Goal: Navigation & Orientation: Go to known website

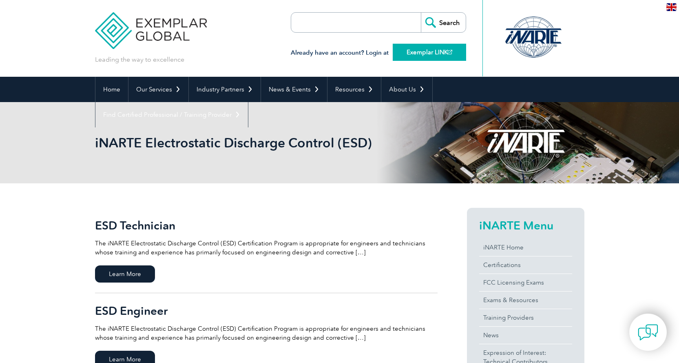
click at [426, 51] on link "Exemplar LINK" at bounding box center [429, 52] width 73 height 17
click at [106, 91] on link "Home" at bounding box center [111, 89] width 33 height 25
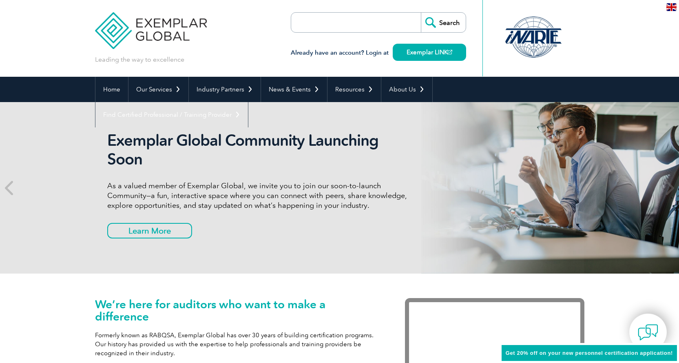
click at [667, 7] on img at bounding box center [671, 7] width 10 height 8
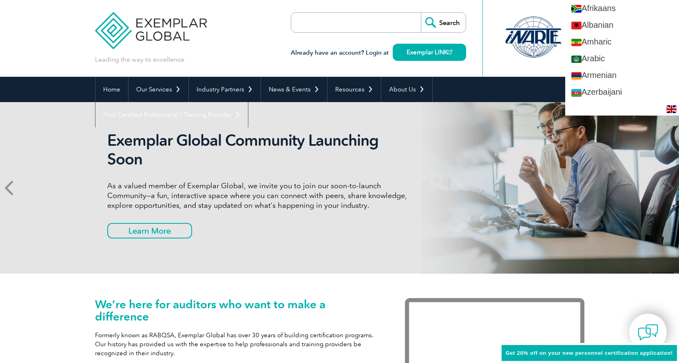
click at [0, 161] on span at bounding box center [10, 187] width 20 height 171
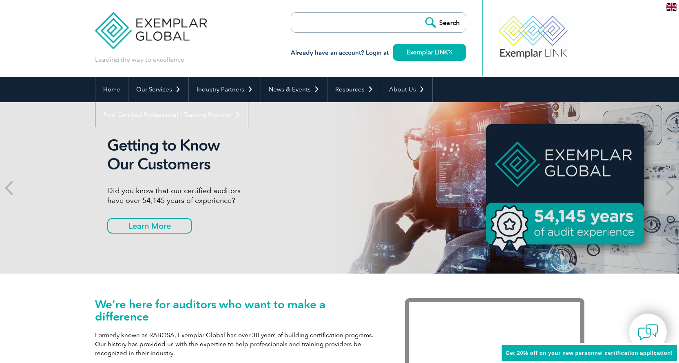
click at [58, 293] on div "We’re here for auditors who want to make a difference Formerly known as RABQSA,…" at bounding box center [339, 360] width 679 height 175
click at [437, 51] on link "Exemplar LINK" at bounding box center [429, 52] width 73 height 17
